Goal: Information Seeking & Learning: Learn about a topic

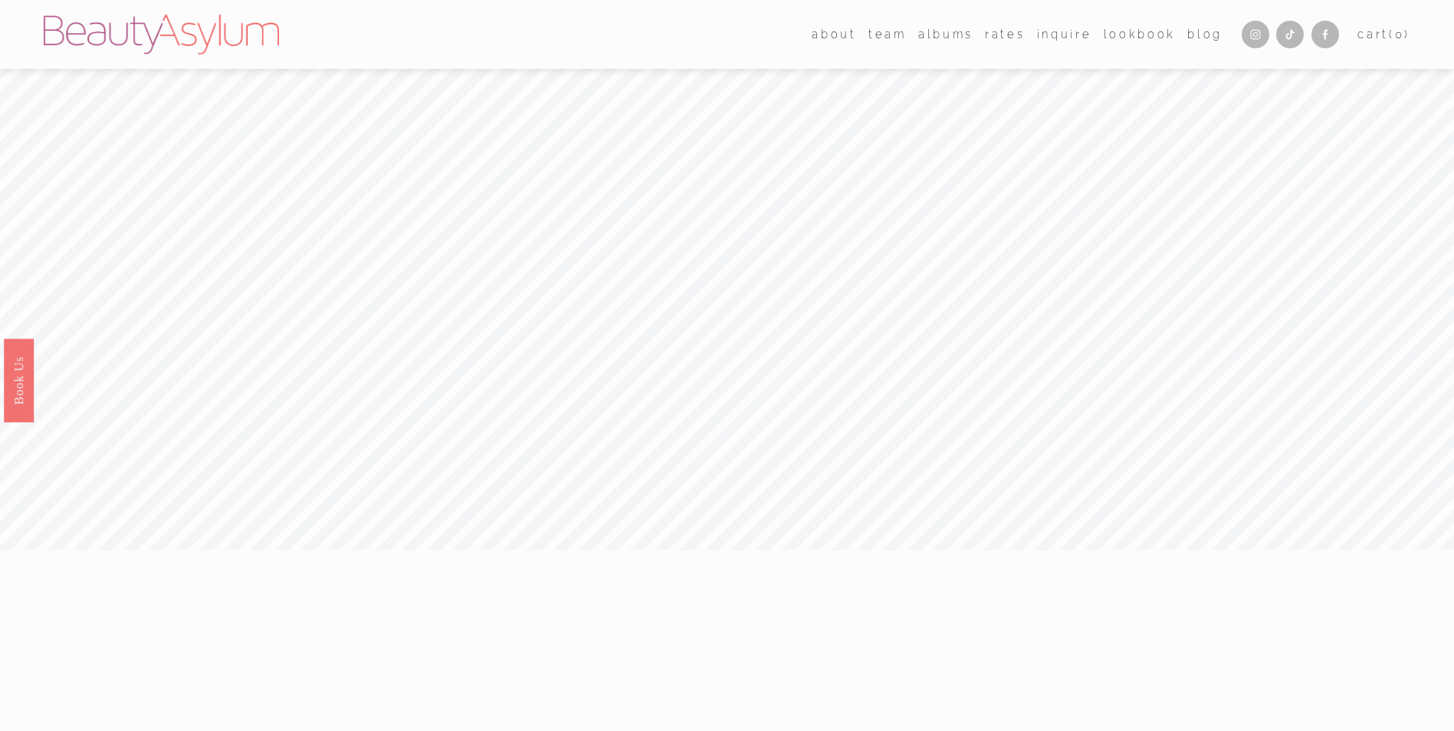
click at [1009, 31] on link "Rates" at bounding box center [1005, 34] width 40 height 22
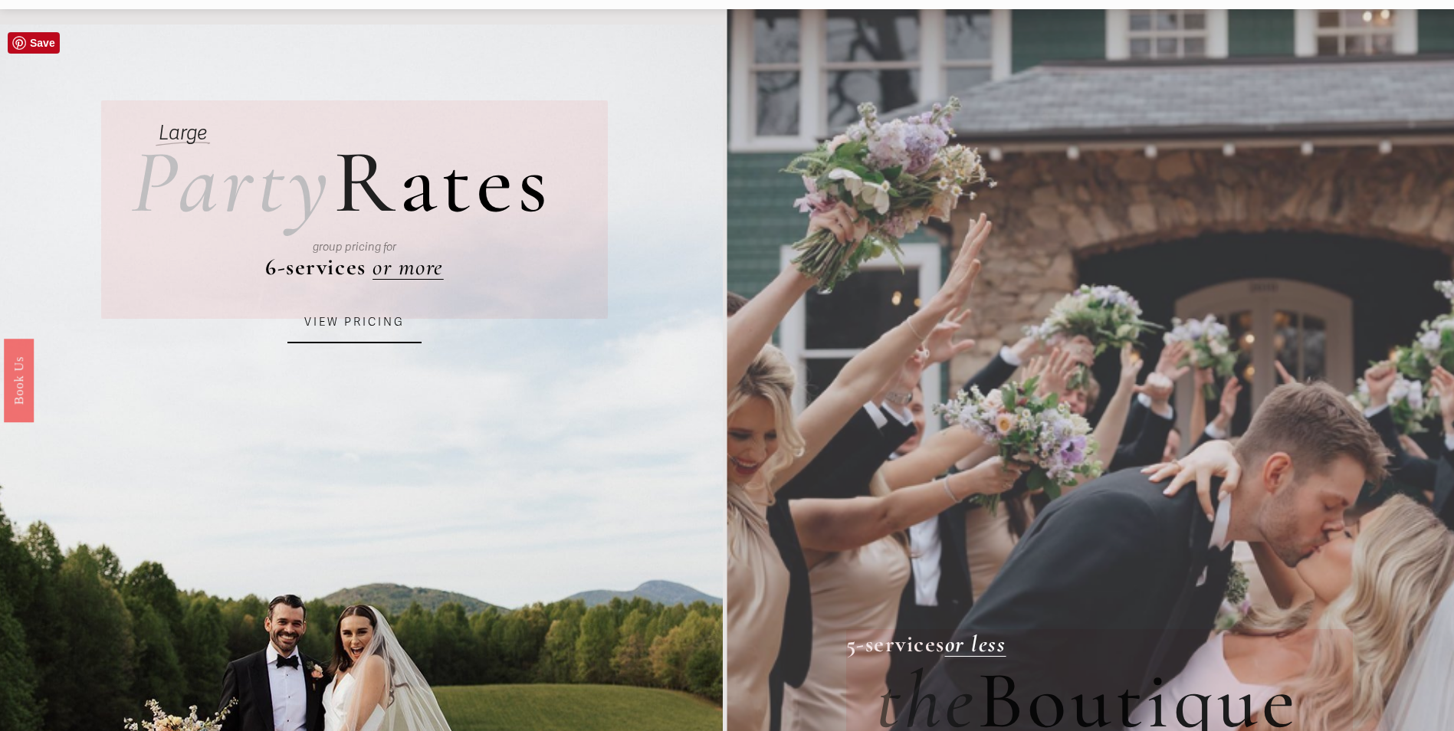
scroll to position [77, 0]
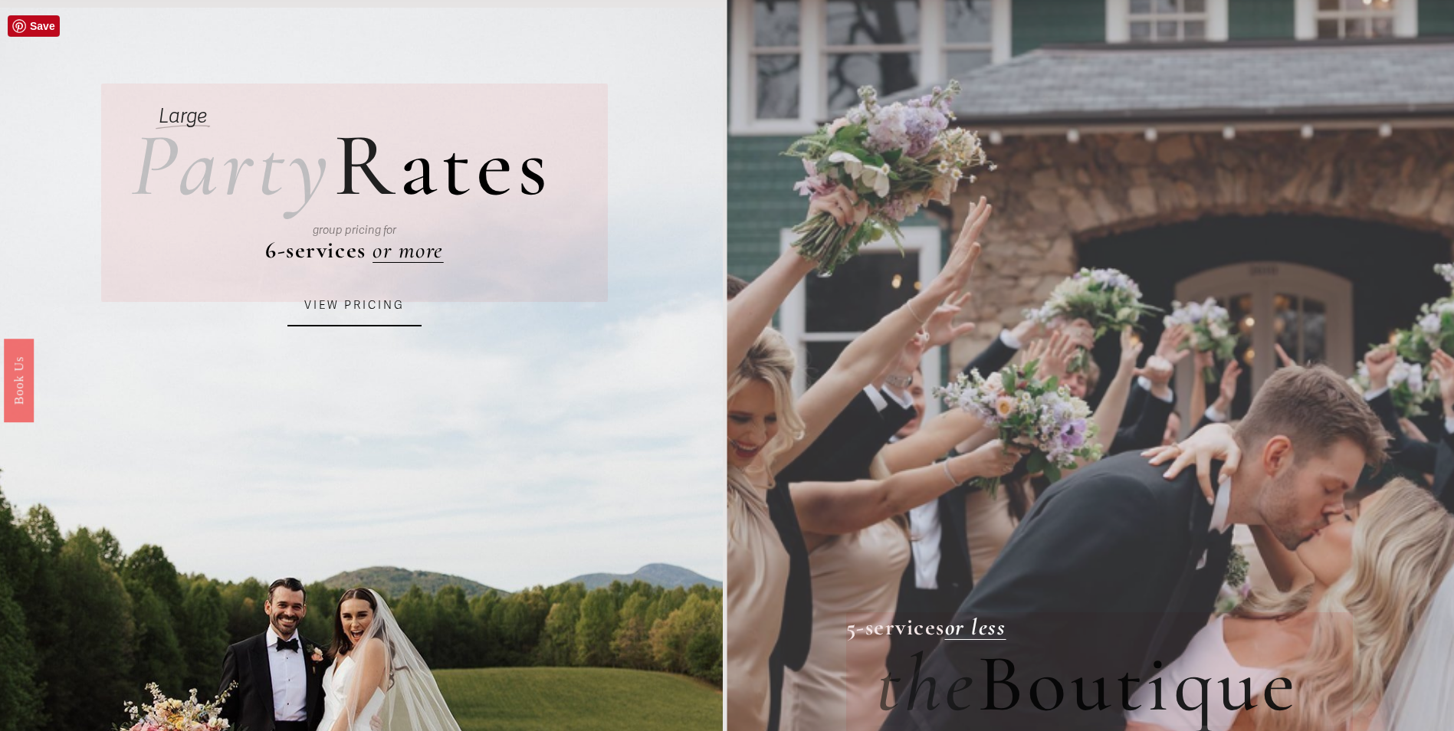
click at [374, 312] on link "VIEW PRICING" at bounding box center [355, 305] width 134 height 41
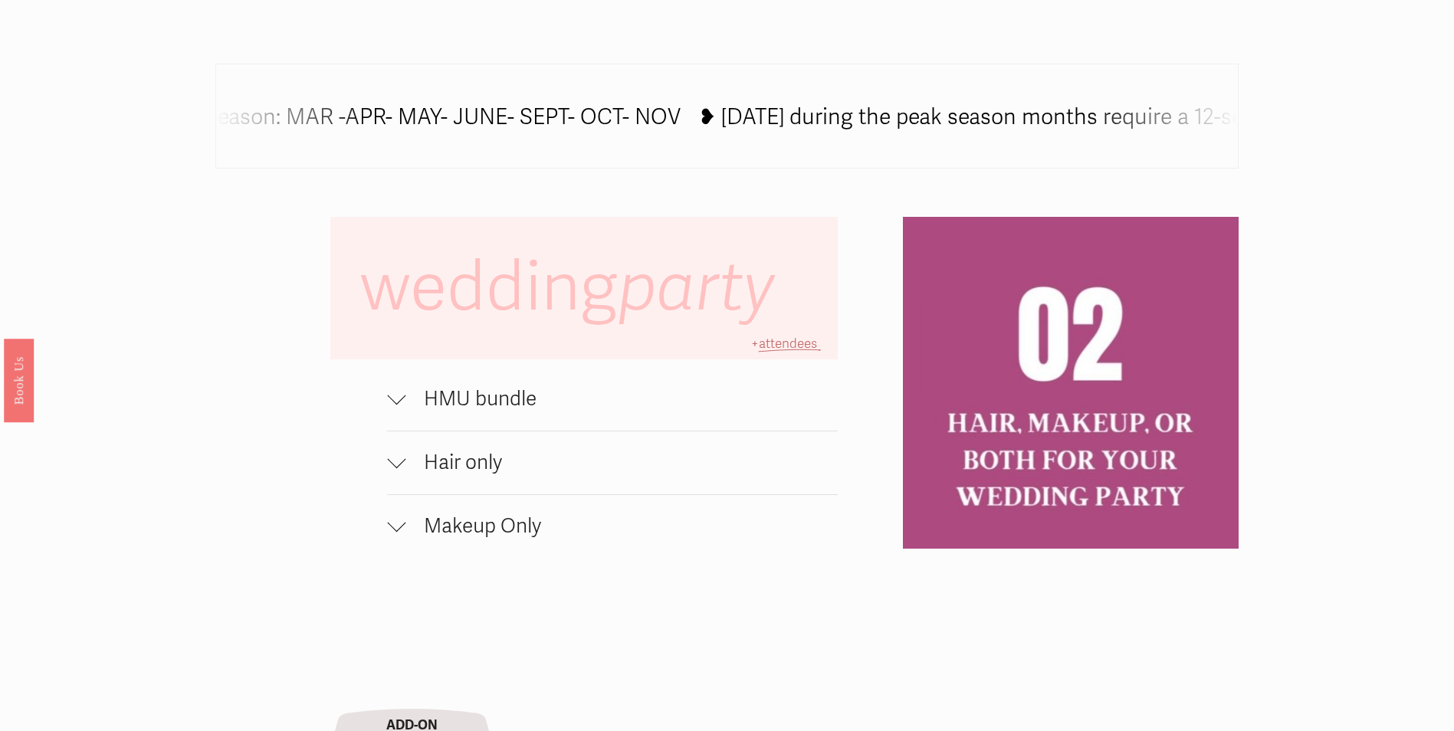
scroll to position [1073, 0]
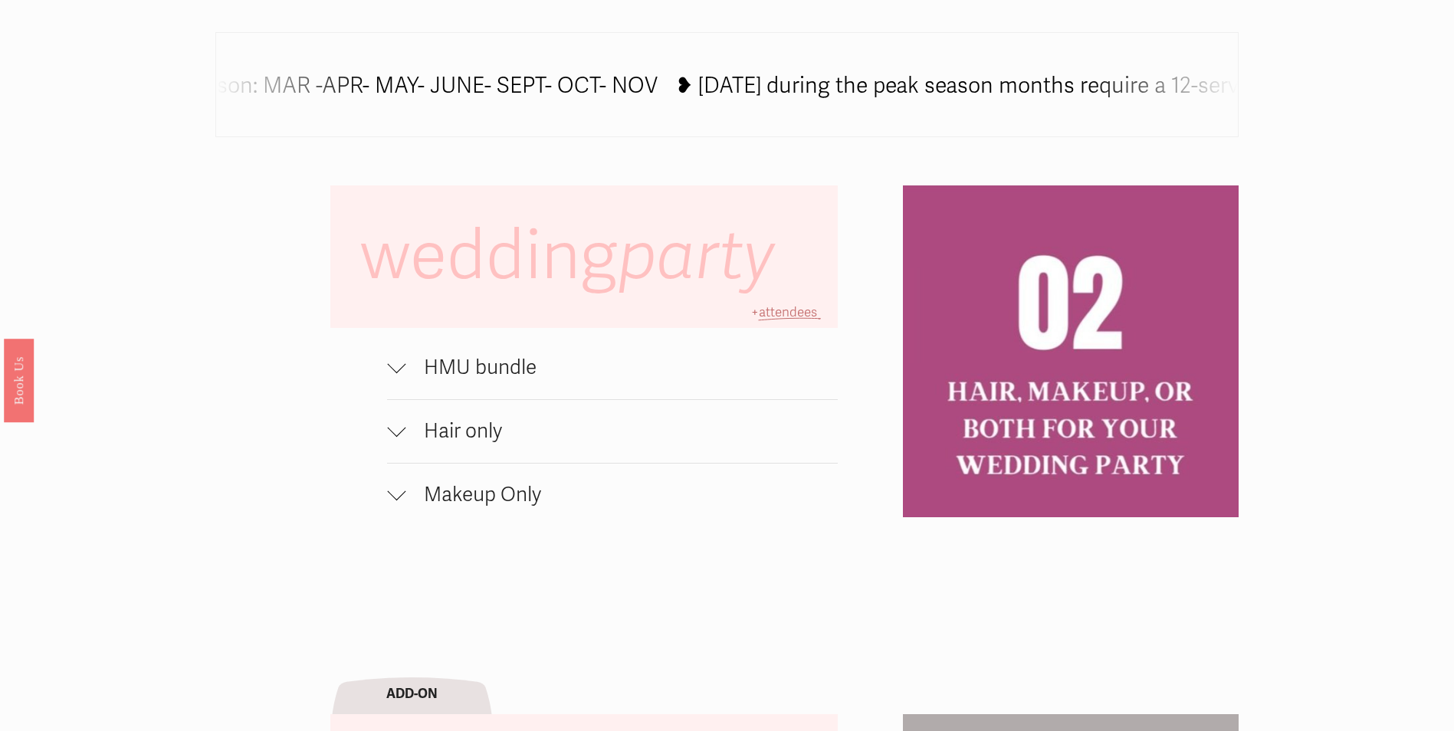
click at [399, 374] on div at bounding box center [396, 365] width 18 height 18
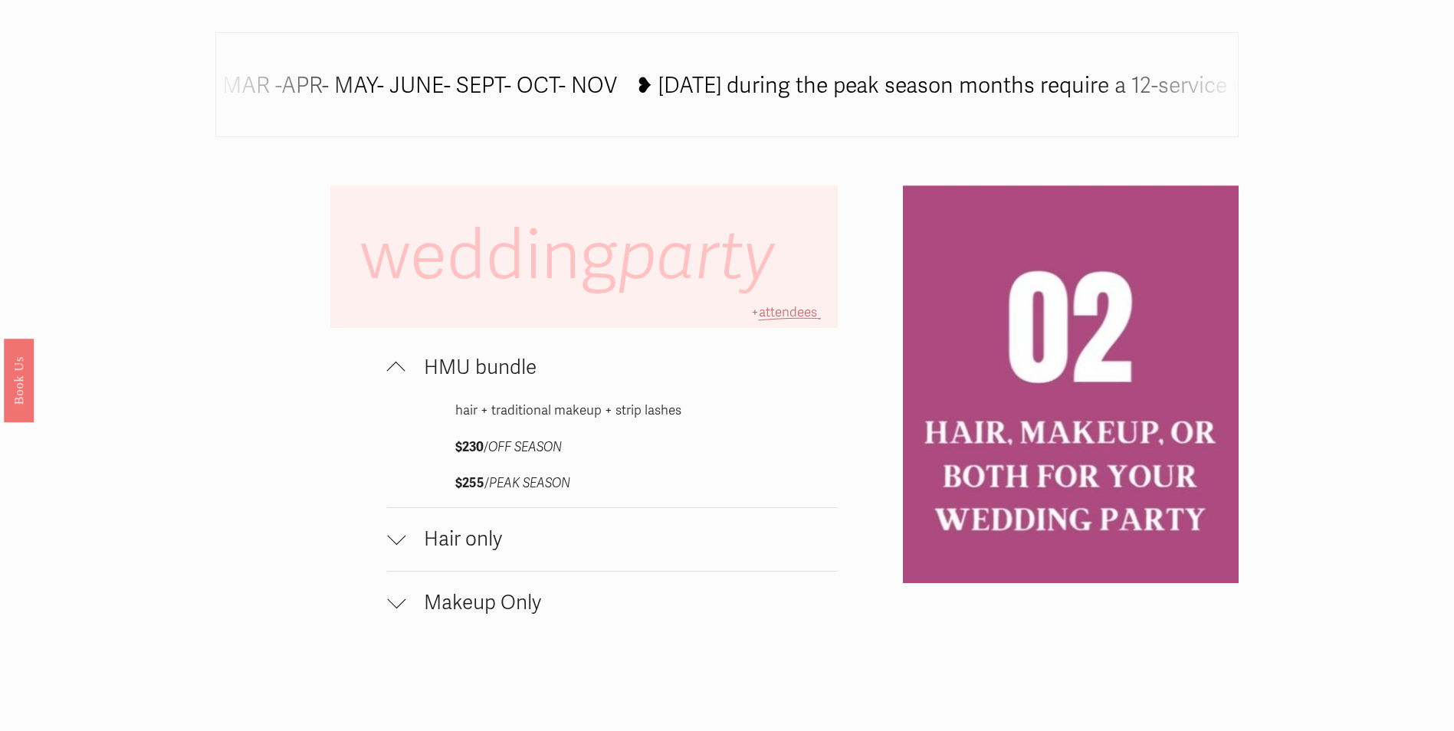
click at [399, 376] on div at bounding box center [396, 371] width 18 height 18
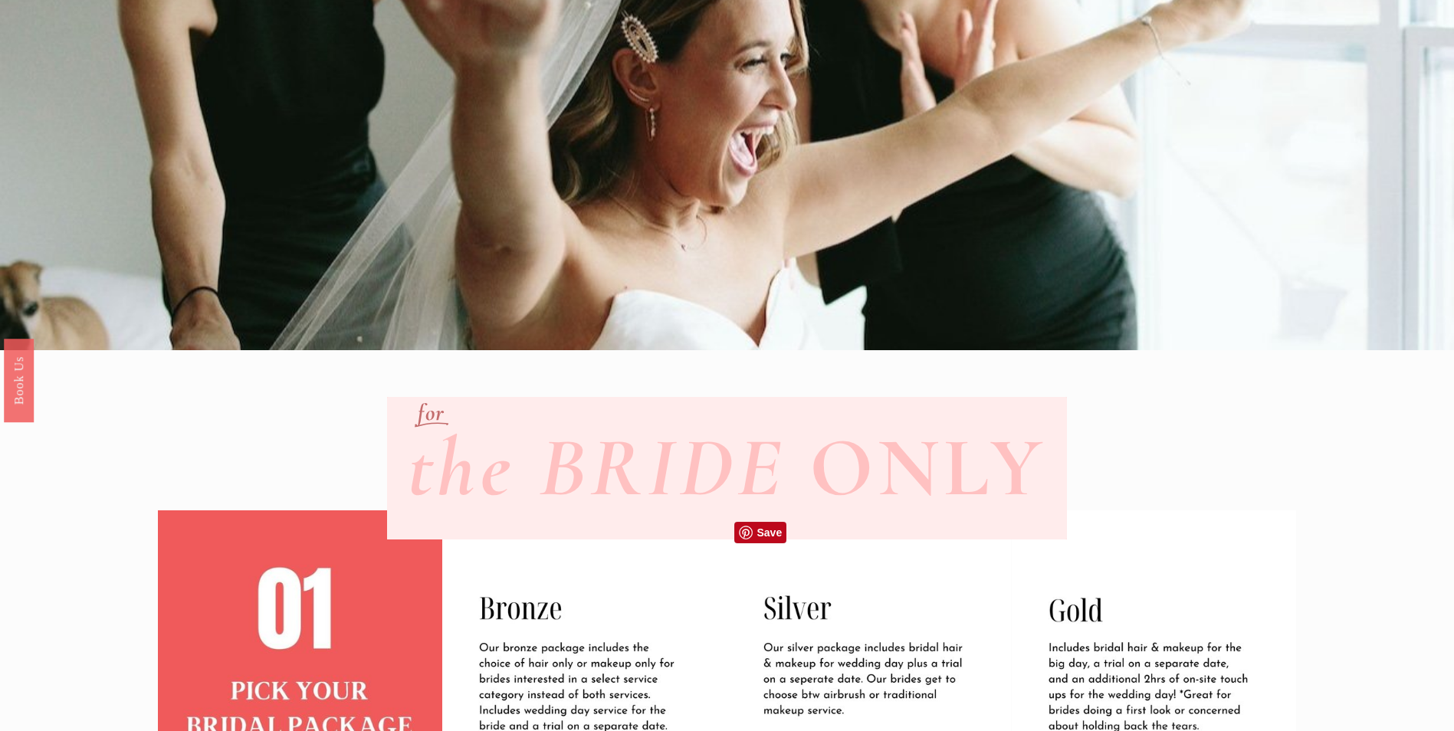
scroll to position [77, 0]
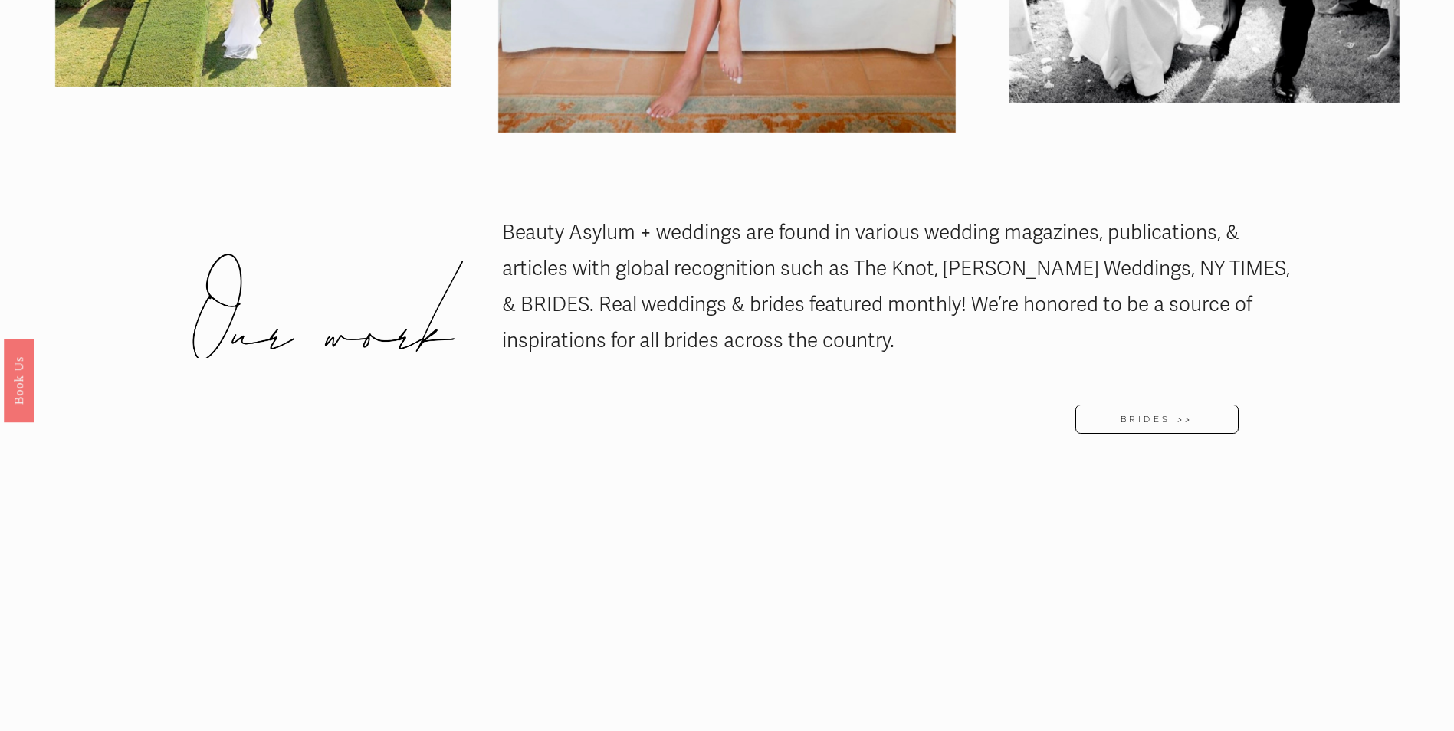
scroll to position [2760, 0]
